Goal: Task Accomplishment & Management: Manage account settings

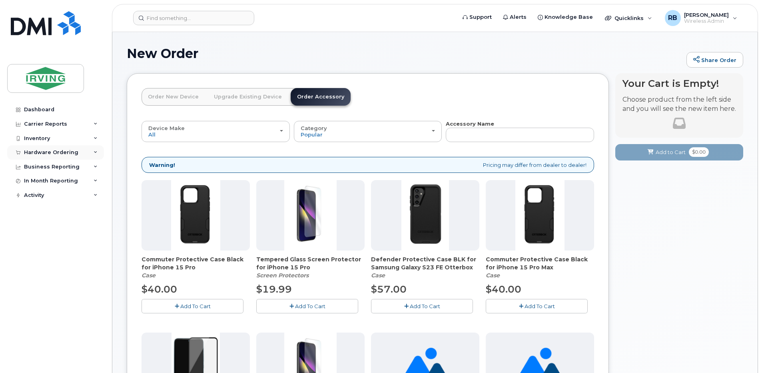
scroll to position [267, 0]
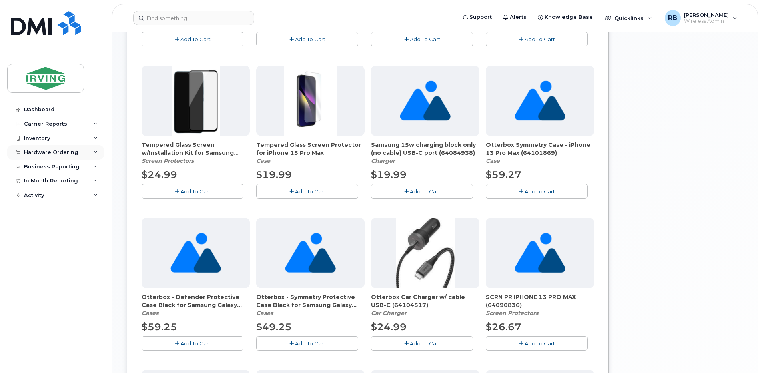
click at [36, 154] on div "Hardware Ordering" at bounding box center [51, 152] width 54 height 6
click at [37, 181] on div "Orders" at bounding box center [38, 182] width 20 height 7
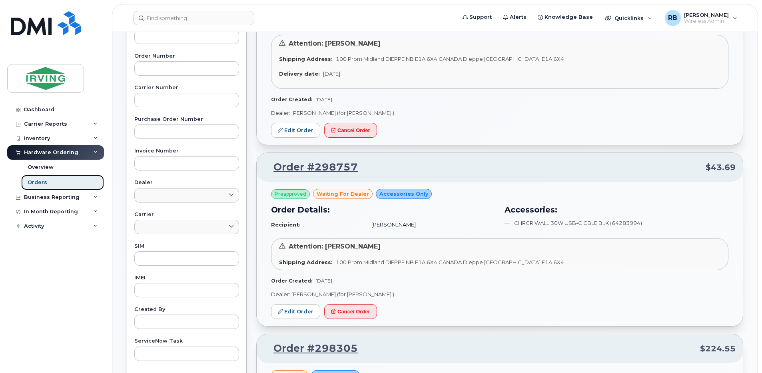
scroll to position [267, 0]
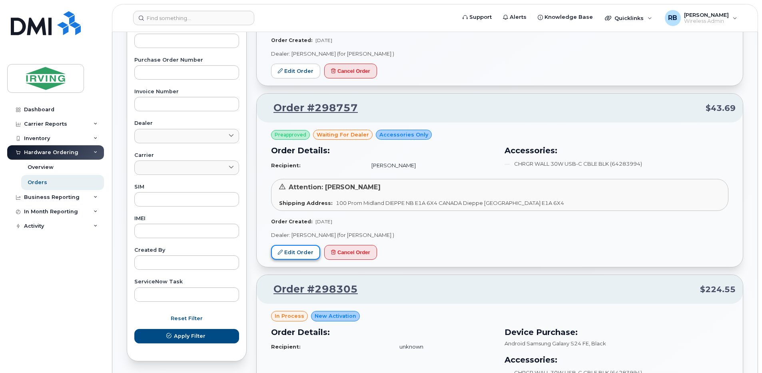
click at [296, 258] on link "Edit Order" at bounding box center [295, 252] width 49 height 15
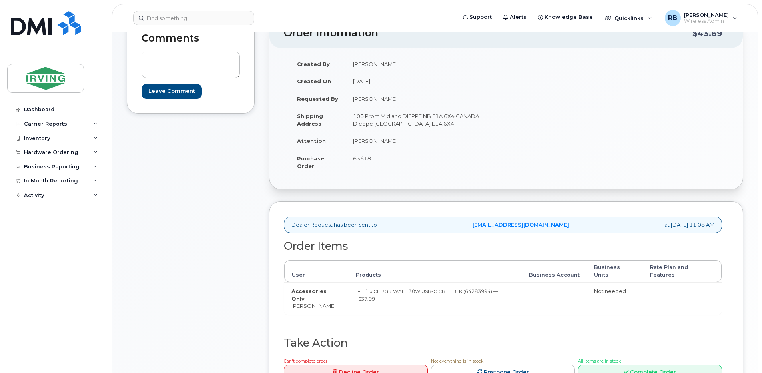
scroll to position [107, 0]
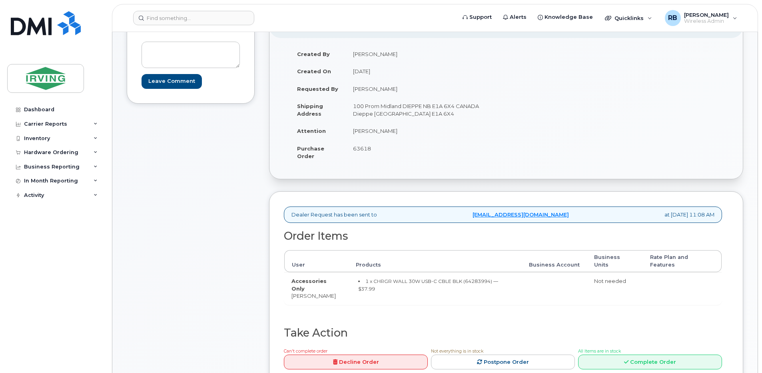
click at [366, 132] on td "Robert Poirier" at bounding box center [423, 131] width 154 height 18
copy tbody "Robert Poirier"
click at [470, 278] on small "1 x CHRGR WALL 30W USB-C CBLE BLK (64283994) — $37.99" at bounding box center [428, 285] width 140 height 14
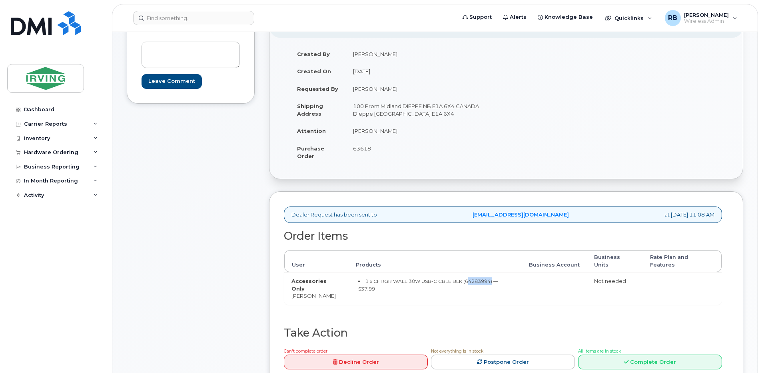
click at [470, 278] on small "1 x CHRGR WALL 30W USB-C CBLE BLK (64283994) — $37.99" at bounding box center [428, 285] width 140 height 14
copy small "64283994"
click at [172, 209] on div "Comments Leave Comment" at bounding box center [191, 203] width 128 height 391
drag, startPoint x: 387, startPoint y: 134, endPoint x: 349, endPoint y: 136, distance: 38.1
click at [349, 136] on td "Robert Poirier" at bounding box center [423, 131] width 154 height 18
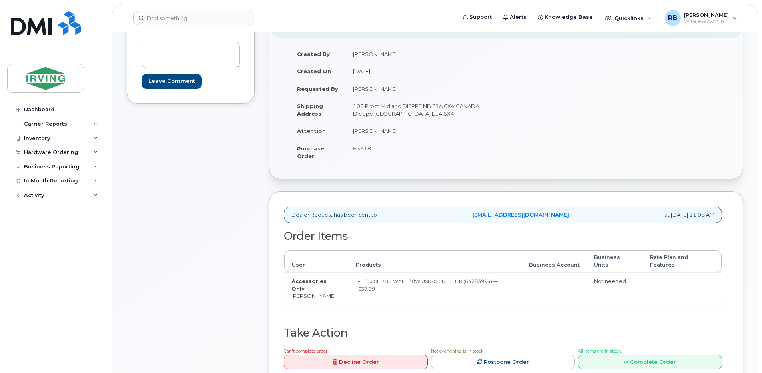
copy td "Robert Poirier"
click at [240, 153] on div "Comments Leave Comment" at bounding box center [191, 203] width 128 height 391
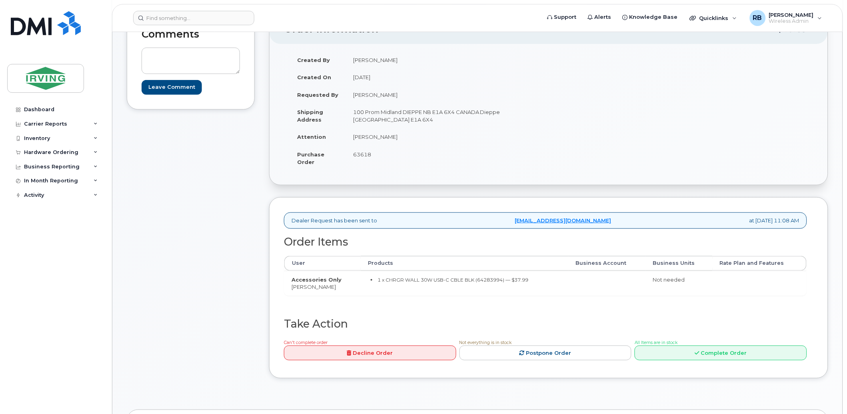
scroll to position [41, 0]
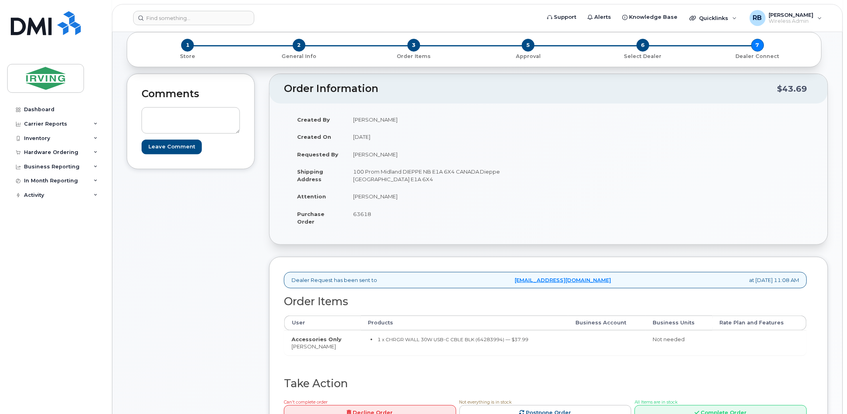
click at [266, 225] on div "Comments Leave Comment Order Information $43.69 Created By Poirier, Robert Crea…" at bounding box center [478, 262] width 702 height 377
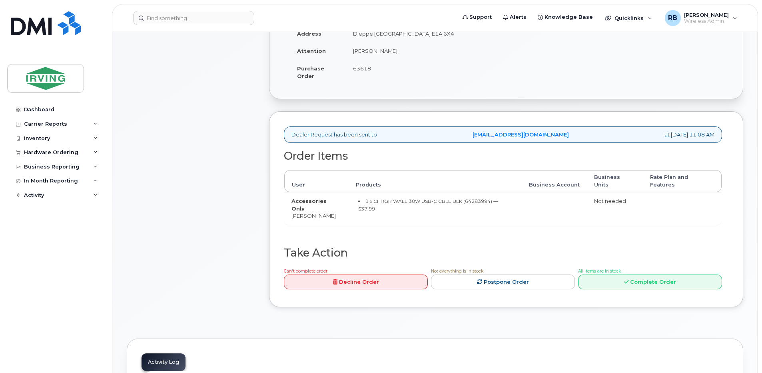
scroll to position [213, 0]
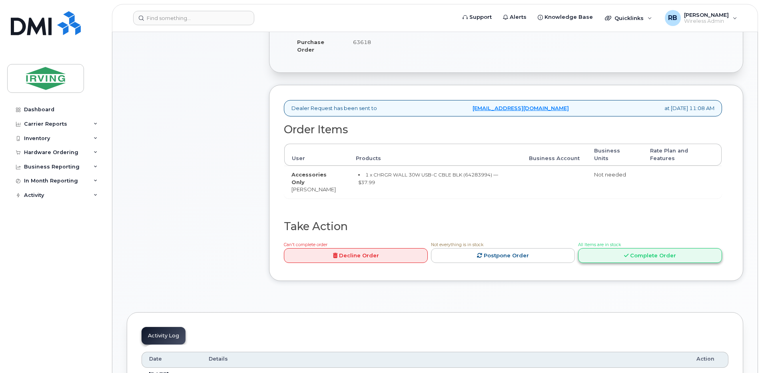
click at [593, 248] on link "Complete Order" at bounding box center [650, 255] width 144 height 15
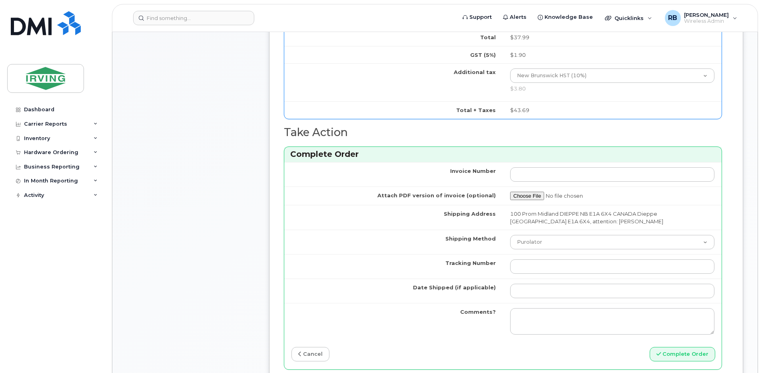
scroll to position [480, 0]
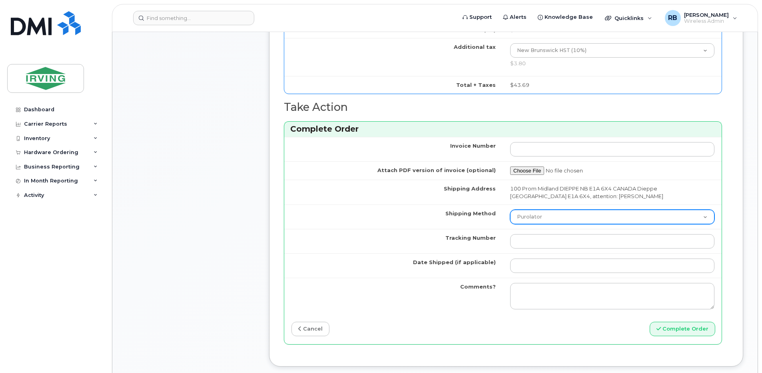
click at [518, 220] on select "Purolator UPS FedEx Canada Post Courier Other Drop Off Pick Up" at bounding box center [612, 217] width 204 height 14
select select "Courier"
click at [510, 210] on select "Purolator UPS FedEx Canada Post Courier Other Drop Off Pick Up" at bounding box center [612, 217] width 204 height 14
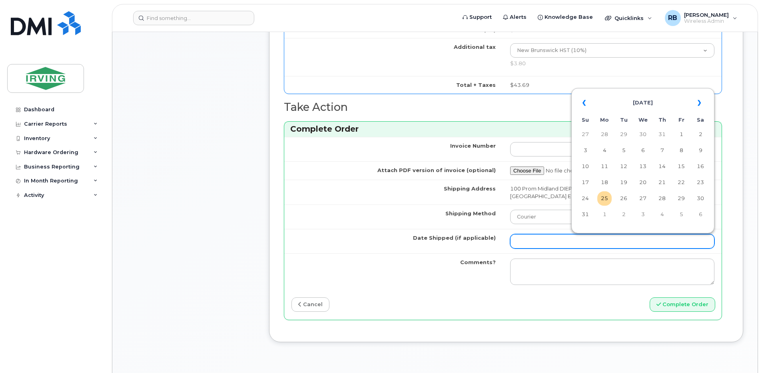
click at [532, 247] on input "Date Shipped (if applicable)" at bounding box center [612, 241] width 204 height 14
click at [645, 200] on td "27" at bounding box center [643, 198] width 14 height 14
type input "2025-08-27"
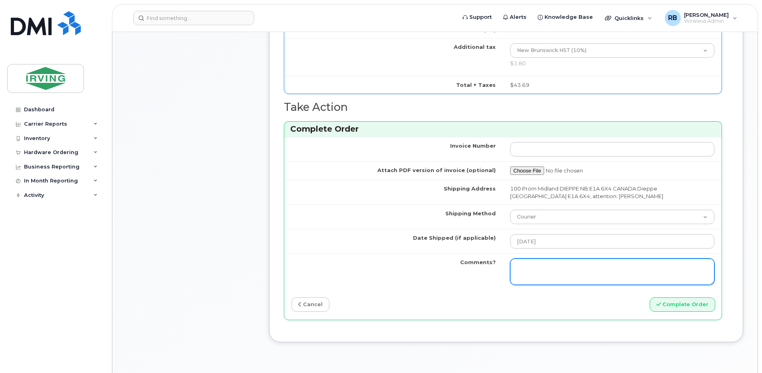
click at [569, 270] on textarea "Comments?" at bounding box center [612, 271] width 204 height 26
type textarea "Please be advised the order has been completed. SO#26199608 Allow 1-3 business …"
click at [576, 274] on textarea "Please be advised the order has been completed. SO#26199608 Allow 1-3 business …" at bounding box center [612, 271] width 204 height 26
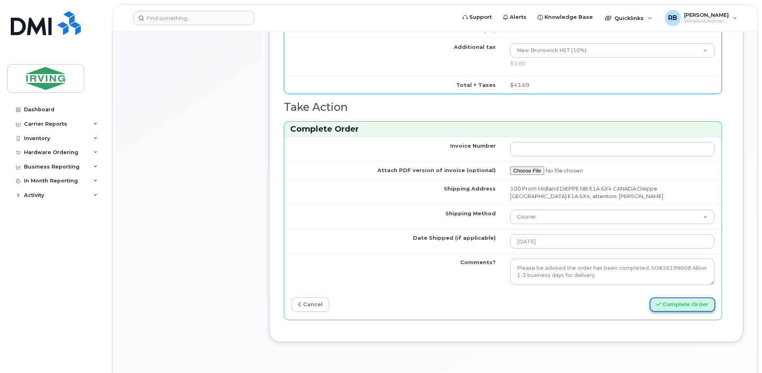
click at [673, 303] on button "Complete Order" at bounding box center [683, 304] width 66 height 15
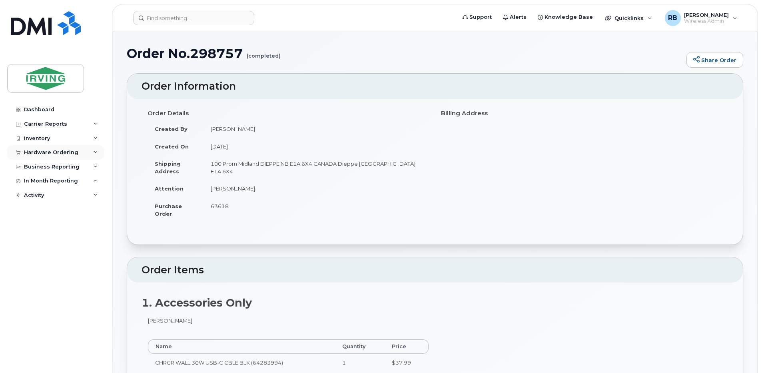
click at [53, 154] on div "Hardware Ordering" at bounding box center [51, 152] width 54 height 6
click at [38, 178] on link "Orders" at bounding box center [62, 182] width 83 height 15
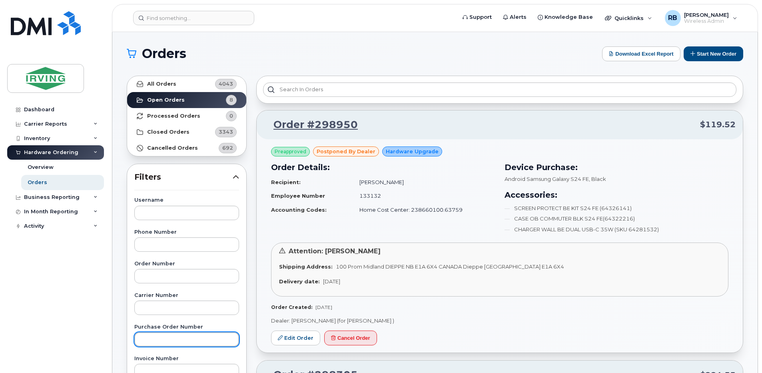
click at [155, 336] on input "text" at bounding box center [186, 339] width 105 height 14
type input "164346"
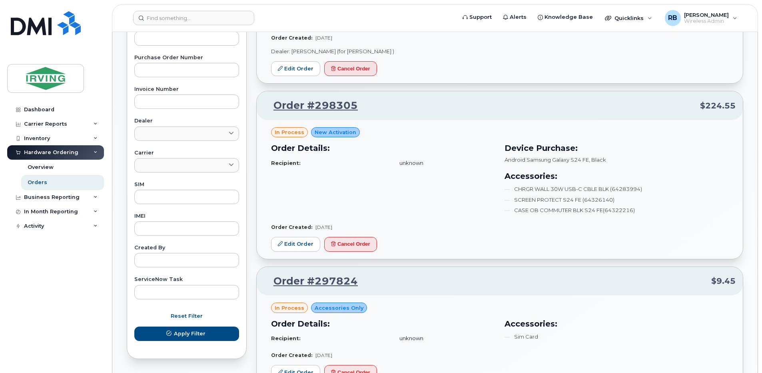
scroll to position [213, 0]
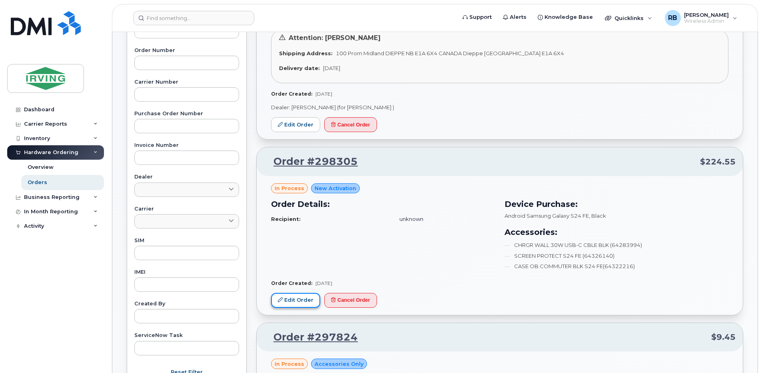
click at [297, 299] on link "Edit Order" at bounding box center [295, 300] width 49 height 15
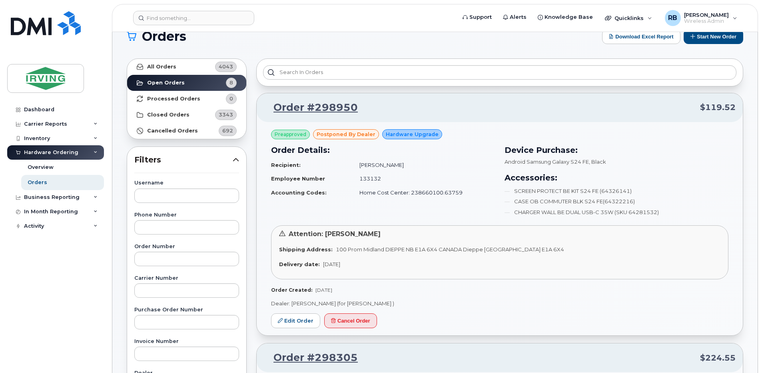
scroll to position [0, 0]
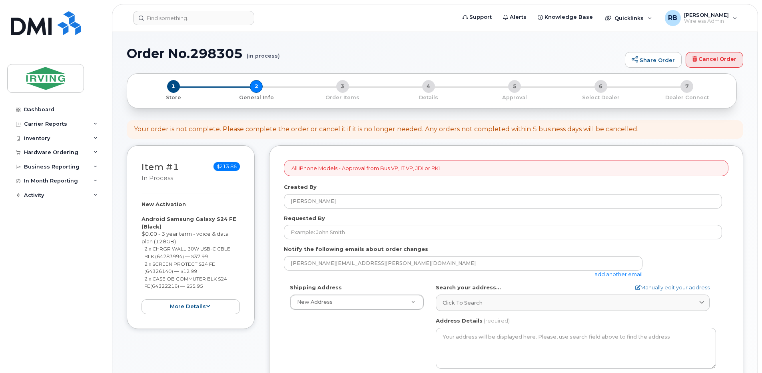
select select
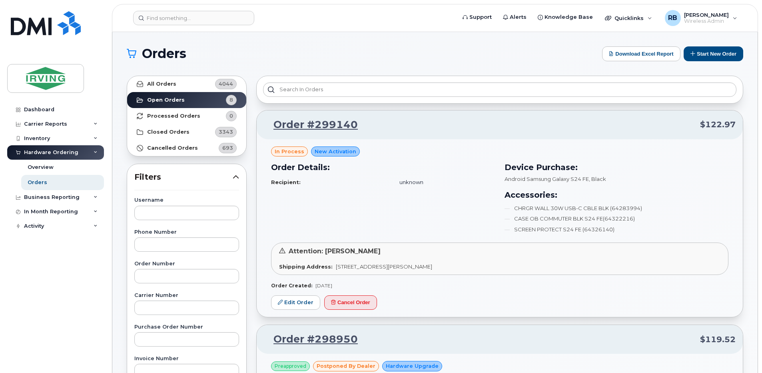
click at [318, 61] on div "Orders Download Excel Report Start New Order" at bounding box center [435, 53] width 617 height 15
click at [313, 60] on div "Orders Download Excel Report Start New Order" at bounding box center [435, 53] width 617 height 15
